Goal: Task Accomplishment & Management: Manage account settings

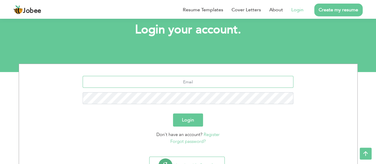
click at [178, 82] on input "text" at bounding box center [188, 82] width 211 height 12
paste input "[EMAIL_ADDRESS][DOMAIN_NAME]"
type input "[EMAIL_ADDRESS][DOMAIN_NAME]"
click at [195, 119] on button "Login" at bounding box center [188, 119] width 30 height 13
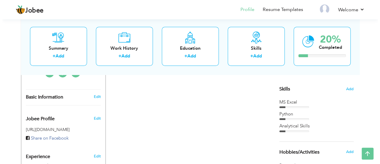
scroll to position [143, 0]
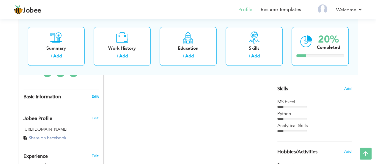
click at [97, 97] on link "Edit" at bounding box center [94, 96] width 7 height 5
type input "[PERSON_NAME]"
type input "Ikram"
type input "[PHONE_NUMBER]"
select select "number:166"
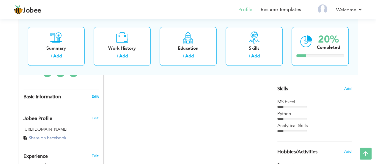
type input "Narowal"
select select "number:1"
type input "Business Analyst / Data Analyst"
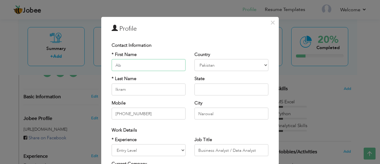
type input "A"
click at [145, 66] on input "text" at bounding box center [149, 65] width 74 height 12
paste input "[PERSON_NAME]"
type input "[PERSON_NAME]"
click at [133, 88] on input "Ikram" at bounding box center [149, 89] width 74 height 12
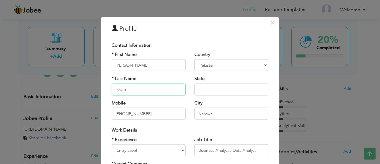
paste input "[PERSON_NAME]"
click at [125, 88] on input "[PERSON_NAME]" at bounding box center [149, 89] width 74 height 12
type input "NAEEM"
click at [142, 64] on input "LAIBA NAEE" at bounding box center [149, 65] width 74 height 12
type input "LAIBA"
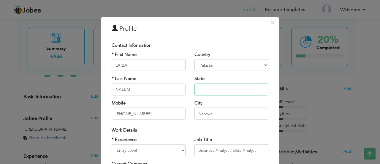
click at [208, 87] on input "text" at bounding box center [232, 89] width 74 height 12
type input "[GEOGRAPHIC_DATA]"
click at [154, 115] on input "[PHONE_NUMBER]" at bounding box center [149, 114] width 74 height 12
click at [144, 111] on input "[PHONE_NUMBER]" at bounding box center [149, 114] width 74 height 12
paste input "03304517321"
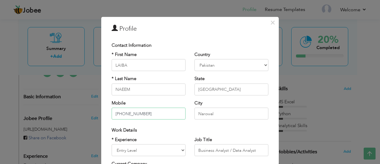
type input "[PHONE_NUMBER]"
click at [218, 111] on input "Narowal" at bounding box center [232, 114] width 74 height 12
type input "N"
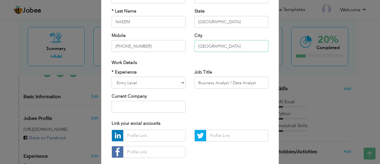
scroll to position [68, 0]
type input "[GEOGRAPHIC_DATA]"
click at [151, 84] on select "Entry Level Less than 1 Year 1 Year 2 Years 3 Years 4 Years 5 Years 6 Years 7 Y…" at bounding box center [149, 82] width 74 height 12
select select "number:3"
click at [112, 76] on select "Entry Level Less than 1 Year 1 Year 2 Years 3 Years 4 Years 5 Years 6 Years 7 Y…" at bounding box center [149, 82] width 74 height 12
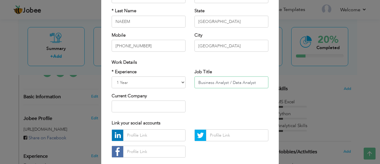
click at [207, 84] on input "Business Analyst / Data Analyst" at bounding box center [232, 82] width 74 height 12
type input "t"
type input "Social Media Marketing"
click at [227, 103] on div "* Experience Entry Level Less than 1 Year 1 Year 2 Years 3 Years 4 Years 5 Year…" at bounding box center [190, 92] width 166 height 48
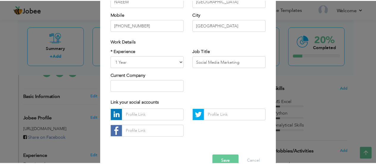
scroll to position [102, 0]
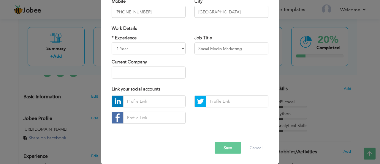
click at [185, 126] on div at bounding box center [148, 111] width 83 height 33
click at [226, 150] on button "Save" at bounding box center [228, 147] width 26 height 12
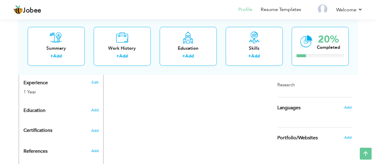
scroll to position [226, 0]
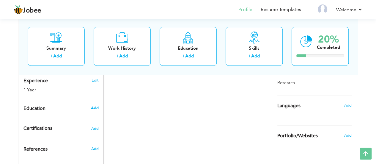
click at [94, 105] on span "Add" at bounding box center [95, 107] width 8 height 5
radio input "true"
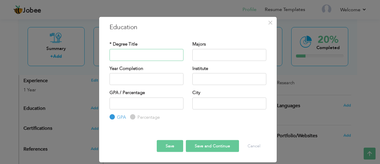
click at [142, 57] on input "text" at bounding box center [147, 55] width 74 height 12
click at [210, 54] on input "text" at bounding box center [230, 55] width 74 height 12
type input "c"
type input "Computer Science"
click at [163, 50] on input "text" at bounding box center [147, 55] width 74 height 12
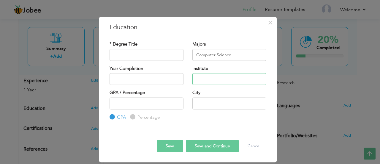
click at [211, 83] on input "text" at bounding box center [230, 79] width 74 height 12
paste input "[PERSON_NAME]"
type input "[PERSON_NAME]"
click at [202, 102] on input "text" at bounding box center [230, 103] width 74 height 12
type input "[GEOGRAPHIC_DATA]"
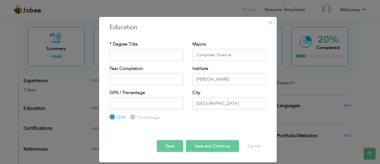
click at [133, 117] on input "Percentage" at bounding box center [132, 117] width 4 height 4
radio input "true"
click at [150, 104] on input "number" at bounding box center [147, 103] width 74 height 12
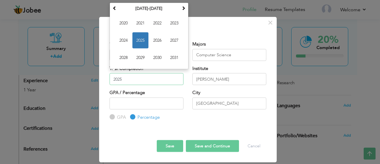
click at [130, 76] on input "2025" at bounding box center [147, 79] width 74 height 12
type input "2023"
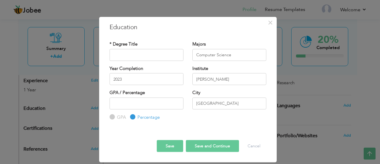
click at [212, 65] on div "Institute [PERSON_NAME]" at bounding box center [230, 75] width 74 height 20
click at [150, 56] on input "text" at bounding box center [147, 55] width 74 height 12
type input "ADP"
click at [235, 78] on input "[PERSON_NAME]" at bounding box center [230, 79] width 74 height 12
type input "[PERSON_NAME][GEOGRAPHIC_DATA]"
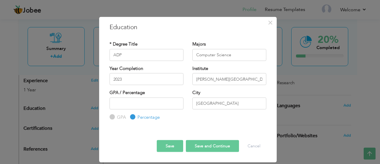
click at [205, 130] on div at bounding box center [188, 130] width 166 height 1
click at [211, 145] on button "Save and Continue" at bounding box center [212, 146] width 53 height 12
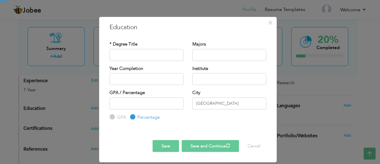
radio input "true"
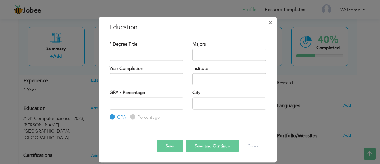
click at [270, 22] on span "×" at bounding box center [270, 22] width 5 height 11
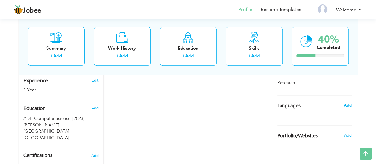
click at [347, 106] on span "Add" at bounding box center [348, 105] width 8 height 5
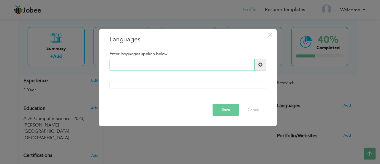
click at [142, 67] on input "text" at bounding box center [182, 65] width 145 height 12
type input "English"
click at [259, 67] on span at bounding box center [261, 65] width 12 height 12
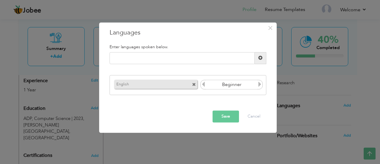
click at [260, 86] on icon at bounding box center [259, 84] width 5 height 5
click at [204, 84] on icon at bounding box center [203, 84] width 5 height 5
click at [151, 58] on input "text" at bounding box center [182, 58] width 145 height 12
type input "Urdu"
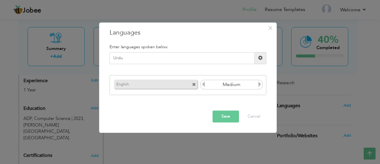
click at [260, 57] on span at bounding box center [261, 58] width 4 height 4
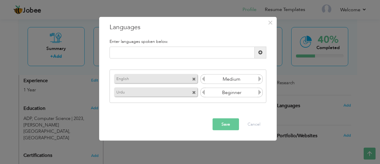
click at [259, 93] on icon at bounding box center [259, 91] width 5 height 5
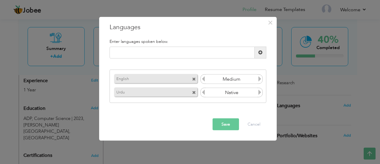
click at [223, 123] on button "Save" at bounding box center [226, 124] width 26 height 12
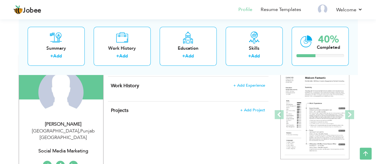
scroll to position [31, 0]
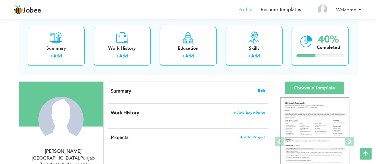
click at [261, 90] on span "Edit" at bounding box center [261, 91] width 7 height 4
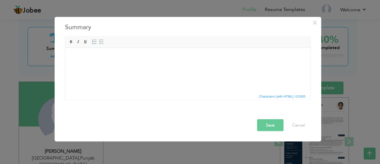
click at [154, 66] on html at bounding box center [187, 57] width 245 height 18
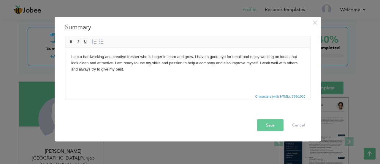
click at [270, 124] on button "Save" at bounding box center [270, 125] width 26 height 12
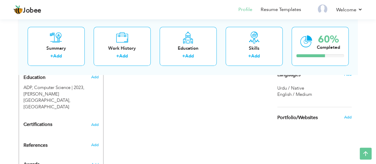
scroll to position [258, 0]
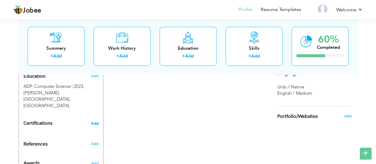
click at [91, 121] on span "Add" at bounding box center [95, 123] width 8 height 4
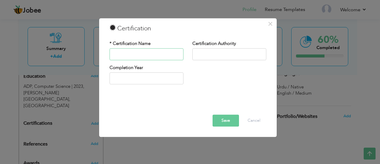
click at [138, 53] on input "text" at bounding box center [147, 54] width 74 height 12
type input "SEO"
click at [229, 124] on button "Save" at bounding box center [226, 120] width 26 height 12
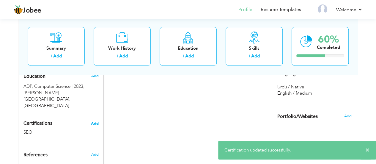
click at [96, 121] on span "Add" at bounding box center [95, 123] width 8 height 4
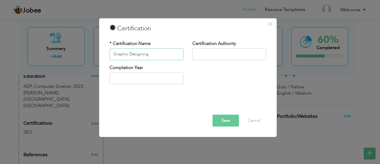
type input "Graphic Designing"
click at [222, 123] on button "Save" at bounding box center [226, 120] width 26 height 12
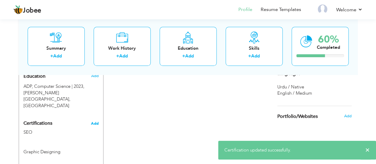
click at [95, 121] on span "Add" at bounding box center [95, 123] width 8 height 4
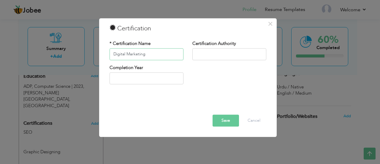
type input "Digital Marketing"
click at [225, 121] on button "Save" at bounding box center [226, 120] width 26 height 12
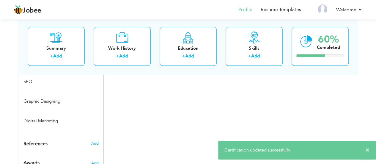
scroll to position [313, 0]
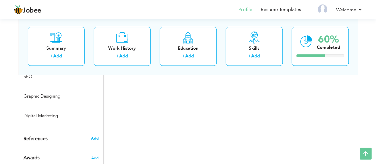
click at [94, 136] on span "Add" at bounding box center [95, 138] width 8 height 5
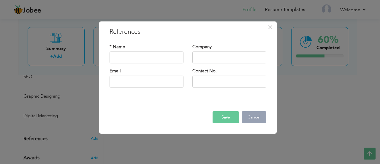
click at [259, 119] on button "Cancel" at bounding box center [254, 117] width 25 height 12
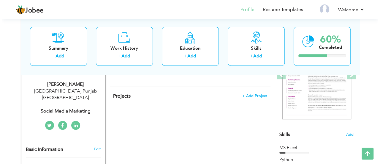
scroll to position [99, 0]
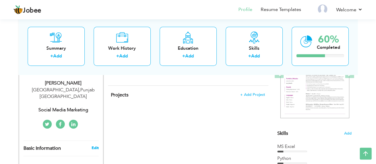
click at [94, 145] on link "Edit" at bounding box center [94, 147] width 7 height 5
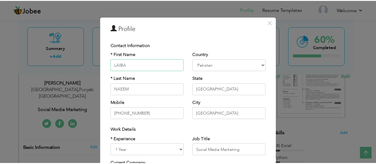
scroll to position [102, 0]
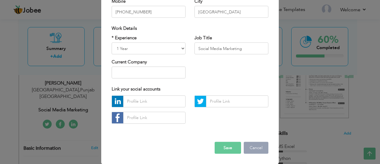
click at [254, 144] on button "Cancel" at bounding box center [256, 147] width 25 height 12
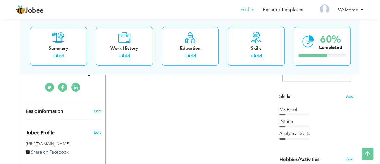
scroll to position [135, 0]
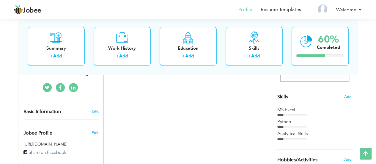
click at [93, 108] on link "Edit" at bounding box center [94, 110] width 7 height 5
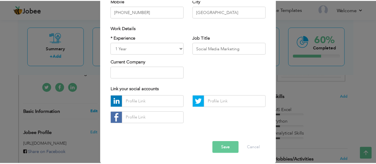
scroll to position [0, 0]
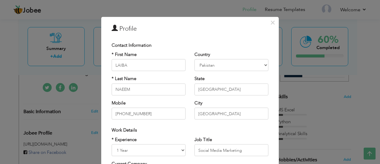
click at [316, 111] on div "× Profile Contact Information * First Name LAIBA * Last Name NAEEM" at bounding box center [190, 82] width 380 height 164
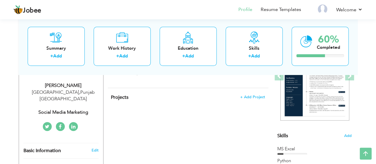
scroll to position [97, 0]
click at [350, 135] on span "Add" at bounding box center [348, 136] width 8 height 6
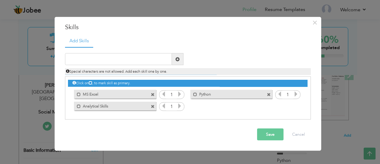
click at [268, 94] on span at bounding box center [269, 94] width 4 height 4
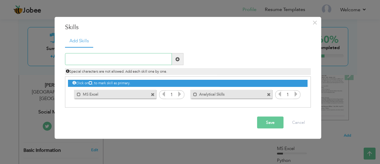
click at [120, 56] on input "text" at bounding box center [118, 59] width 107 height 12
type input "Digital Marketing"
click at [177, 58] on span at bounding box center [178, 59] width 4 height 4
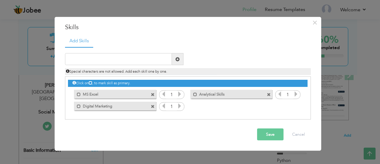
click at [92, 83] on icon at bounding box center [91, 83] width 4 height 4
click at [115, 59] on input "text" at bounding box center [118, 59] width 107 height 12
click at [112, 62] on input "Graphic Designing" at bounding box center [118, 59] width 107 height 12
type input "Graphic Design"
click at [180, 61] on span at bounding box center [178, 59] width 12 height 12
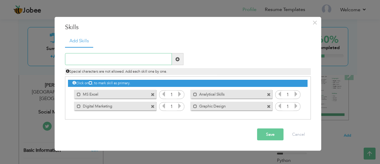
click at [132, 61] on input "text" at bounding box center [118, 59] width 107 height 12
type input "SEO"
click at [177, 58] on span at bounding box center [178, 59] width 4 height 4
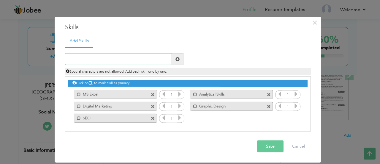
click at [137, 59] on input "text" at bounding box center [118, 59] width 107 height 12
type input "Social Media Handling"
click at [178, 58] on span at bounding box center [178, 59] width 4 height 4
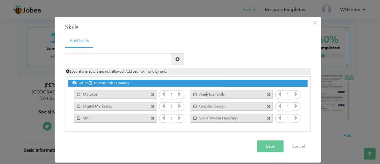
click at [295, 117] on icon at bounding box center [296, 117] width 5 height 5
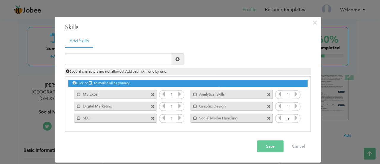
click at [295, 117] on icon at bounding box center [296, 117] width 5 height 5
click at [295, 106] on icon at bounding box center [296, 105] width 5 height 5
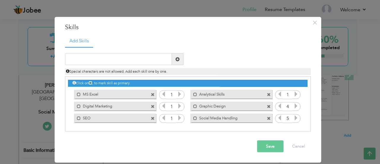
click at [295, 106] on icon at bounding box center [296, 105] width 5 height 5
click at [296, 92] on icon at bounding box center [296, 93] width 5 height 5
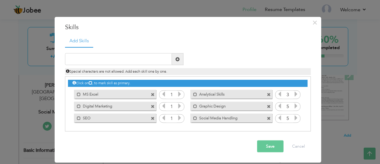
click at [182, 94] on icon at bounding box center [179, 93] width 5 height 5
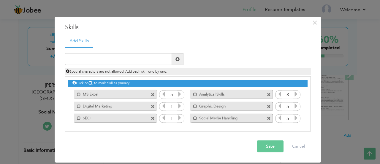
click at [182, 94] on icon at bounding box center [179, 93] width 5 height 5
click at [179, 105] on icon at bounding box center [179, 105] width 5 height 5
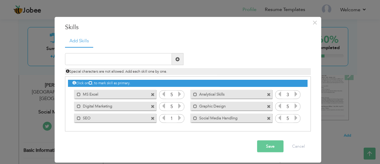
click at [179, 105] on icon at bounding box center [179, 105] width 5 height 5
click at [181, 116] on icon at bounding box center [179, 117] width 5 height 5
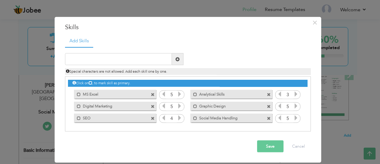
click at [181, 116] on icon at bounding box center [179, 117] width 5 height 5
click at [127, 59] on input "text" at bounding box center [118, 59] width 107 height 12
type input "M"
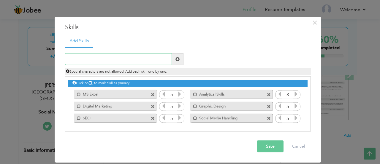
type input "m"
type input "MS Office"
click at [180, 56] on span at bounding box center [178, 59] width 12 height 12
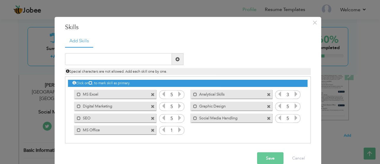
click at [178, 130] on icon at bounding box center [179, 129] width 5 height 5
click at [268, 156] on button "Save" at bounding box center [270, 158] width 26 height 12
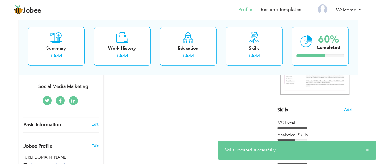
scroll to position [0, 0]
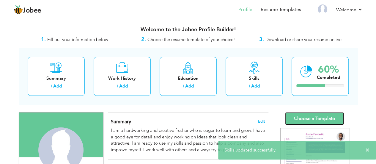
click at [304, 114] on link "Choose a Template" at bounding box center [314, 118] width 59 height 13
